Goal: Transaction & Acquisition: Purchase product/service

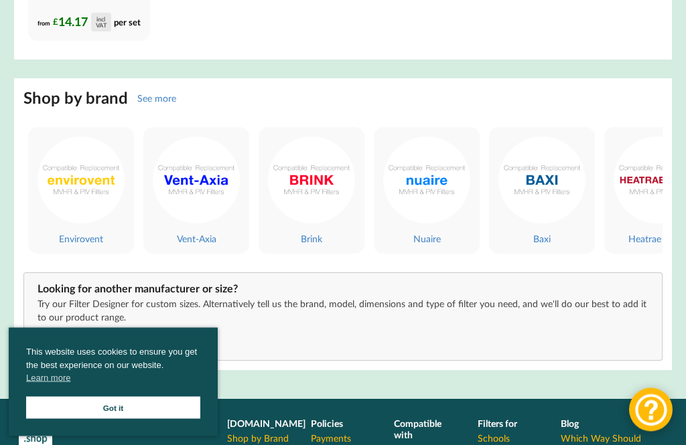
scroll to position [4125, 0]
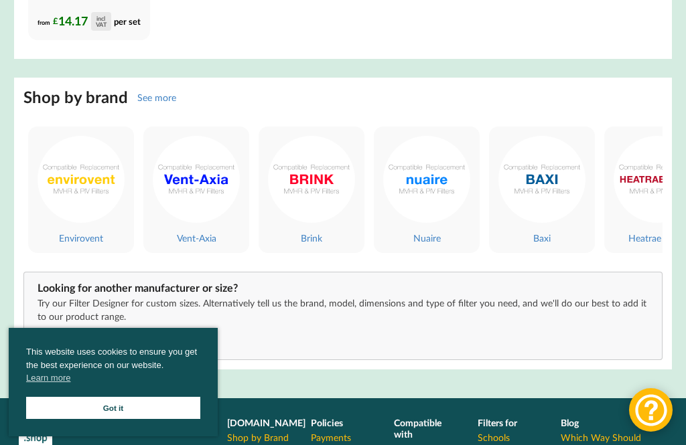
click at [425, 183] on img at bounding box center [426, 179] width 87 height 87
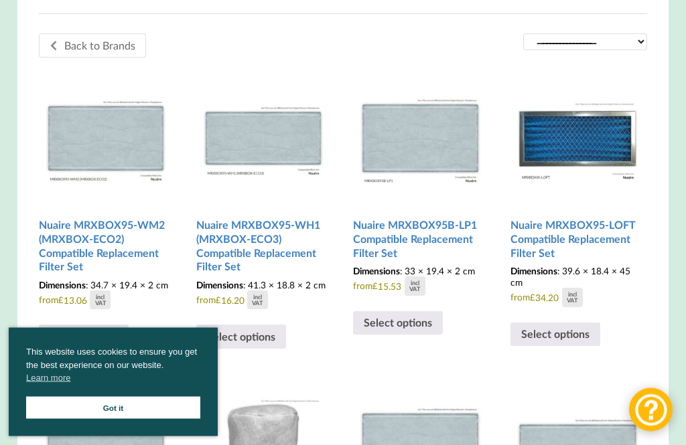
scroll to position [384, 0]
click at [267, 238] on h2 "Nuaire MRXBOX95-WH1 (MRXBOX-ECO3) Compatible Replacement Filter Set" at bounding box center [263, 246] width 134 height 66
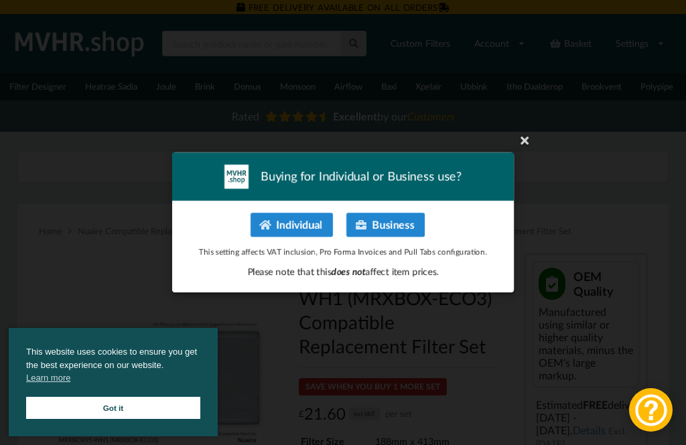
click at [296, 223] on button "Individual" at bounding box center [291, 225] width 82 height 24
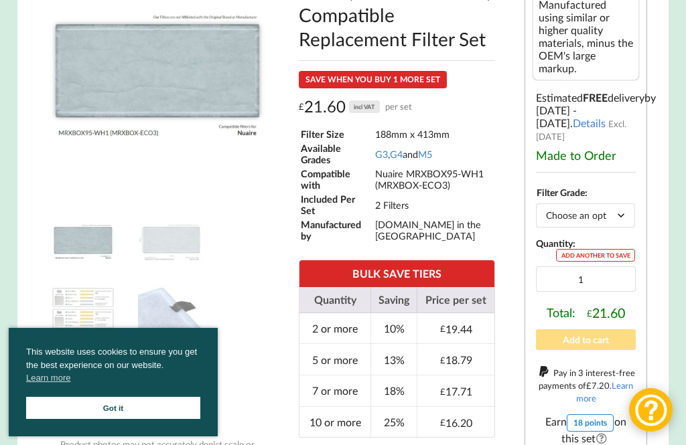
scroll to position [306, 0]
